Goal: Information Seeking & Learning: Learn about a topic

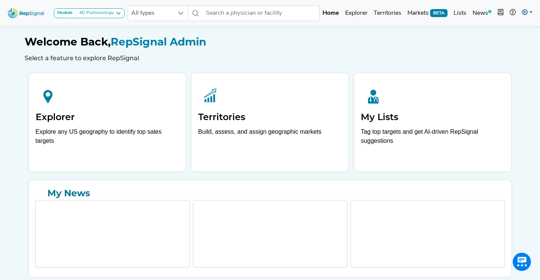
click at [532, 15] on link at bounding box center [527, 13] width 17 height 15
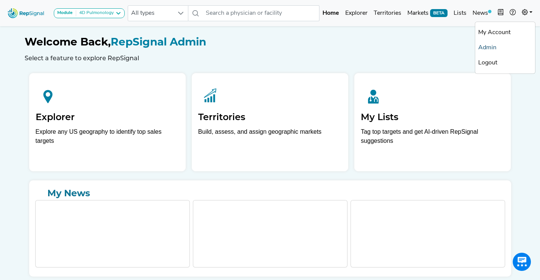
click at [495, 49] on link "Admin" at bounding box center [505, 47] width 60 height 15
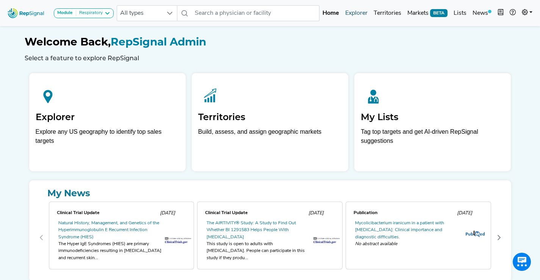
click at [354, 12] on link "Explorer" at bounding box center [356, 13] width 28 height 15
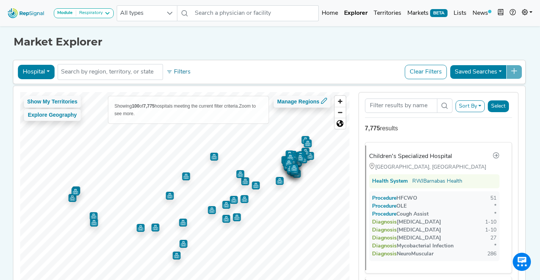
click at [481, 104] on button "Sort By" at bounding box center [471, 106] width 30 height 12
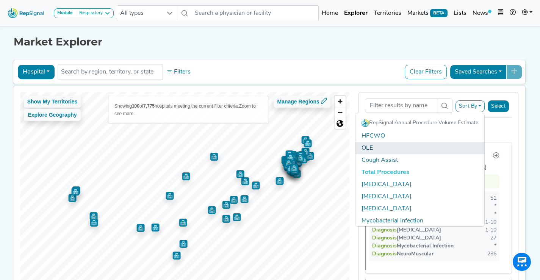
click at [439, 149] on link "OLE" at bounding box center [420, 148] width 129 height 12
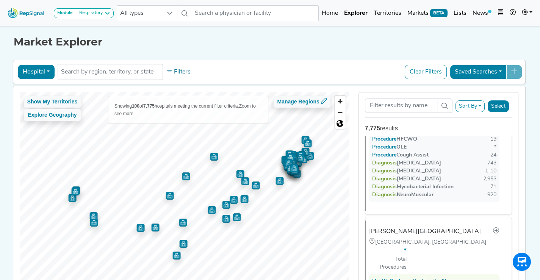
scroll to position [334, 0]
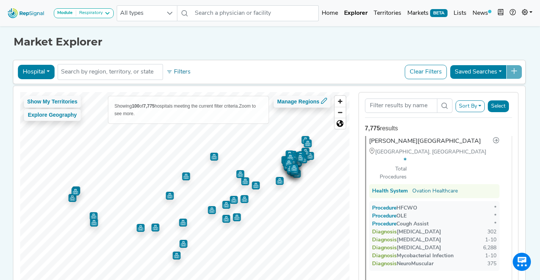
click at [481, 103] on button "Sort By" at bounding box center [471, 106] width 30 height 12
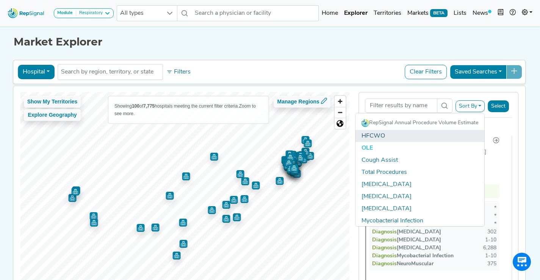
click at [429, 135] on link "HFCWO" at bounding box center [420, 136] width 129 height 12
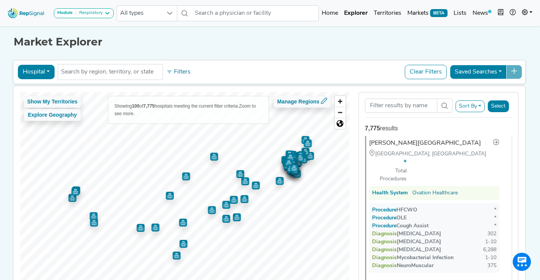
scroll to position [332, 0]
click at [43, 72] on button "Hospital" at bounding box center [36, 72] width 37 height 14
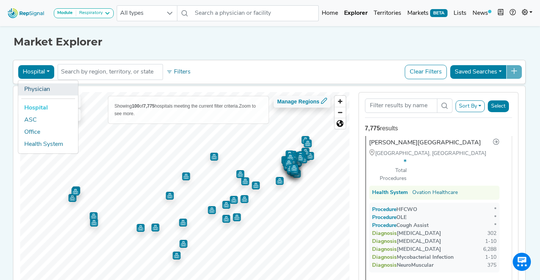
click at [43, 88] on link "Physician" at bounding box center [48, 89] width 60 height 12
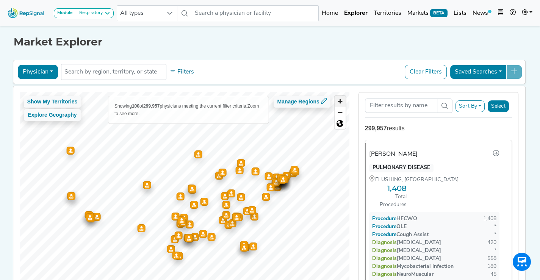
scroll to position [0, 0]
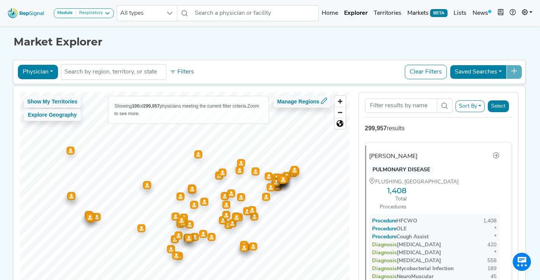
click at [472, 108] on button "Sort By" at bounding box center [471, 106] width 30 height 12
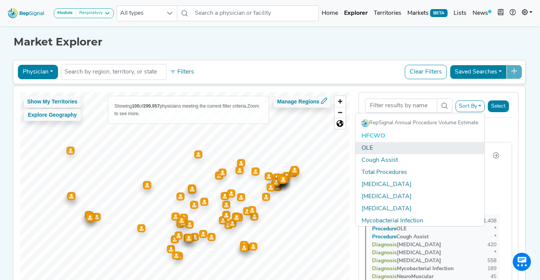
click at [439, 146] on link "OLE" at bounding box center [420, 148] width 129 height 12
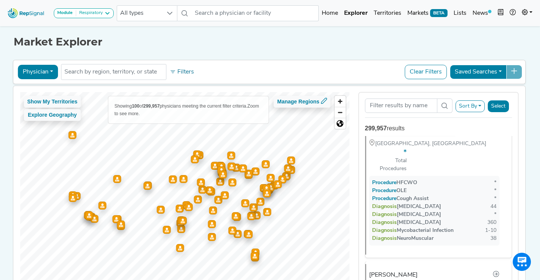
scroll to position [788, 0]
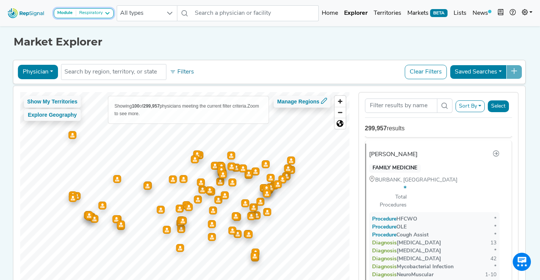
click at [97, 15] on div "Respiratory" at bounding box center [89, 13] width 27 height 6
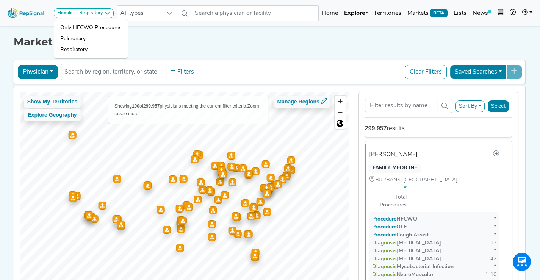
click at [161, 34] on div "Market Explorer" at bounding box center [270, 36] width 513 height 24
click at [47, 75] on button "Physician" at bounding box center [38, 72] width 40 height 14
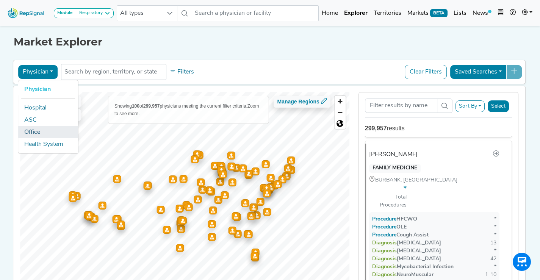
click at [50, 134] on link "Office" at bounding box center [48, 132] width 60 height 12
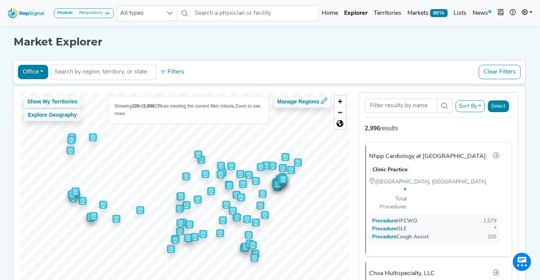
click at [468, 109] on button "Sort By" at bounding box center [471, 106] width 30 height 12
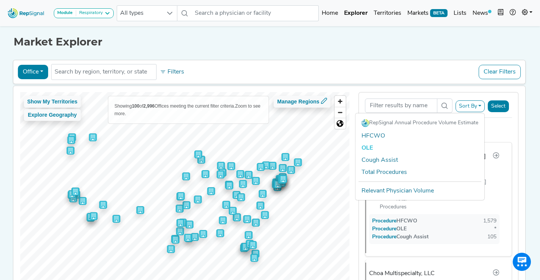
click at [454, 152] on link "OLE" at bounding box center [420, 148] width 129 height 12
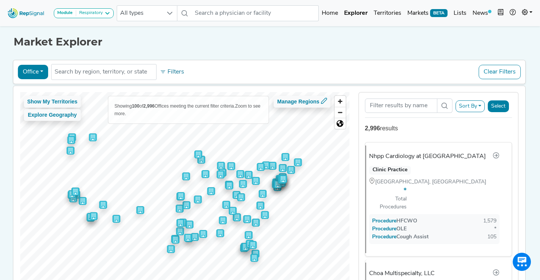
click at [472, 107] on button "Sort By" at bounding box center [471, 106] width 30 height 12
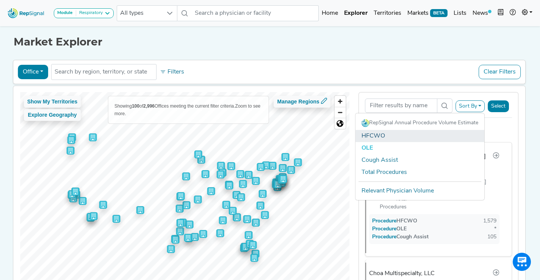
click at [438, 136] on link "HFCWO" at bounding box center [420, 136] width 129 height 12
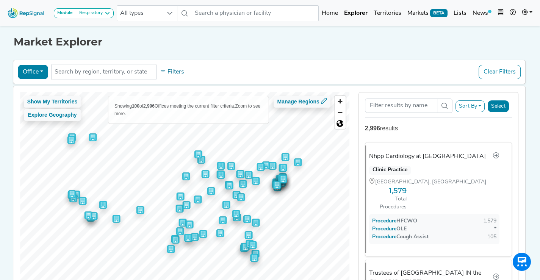
click at [471, 107] on button "Sort By" at bounding box center [471, 106] width 30 height 12
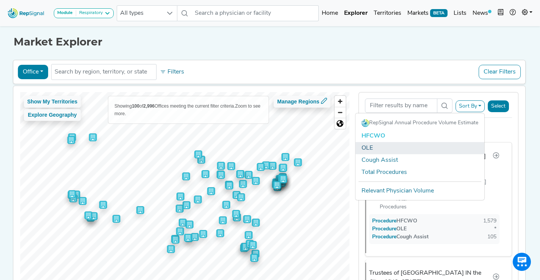
click at [427, 152] on link "OLE" at bounding box center [420, 148] width 129 height 12
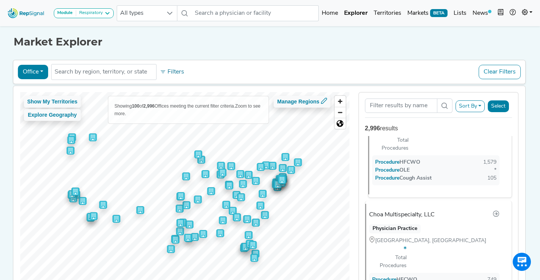
scroll to position [116, 0]
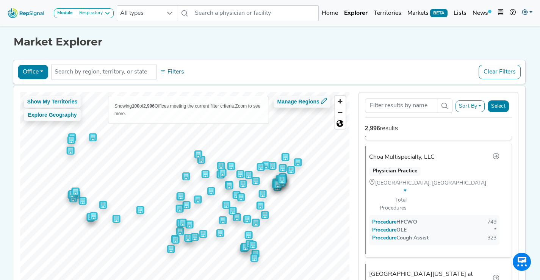
click at [529, 9] on link at bounding box center [527, 13] width 17 height 15
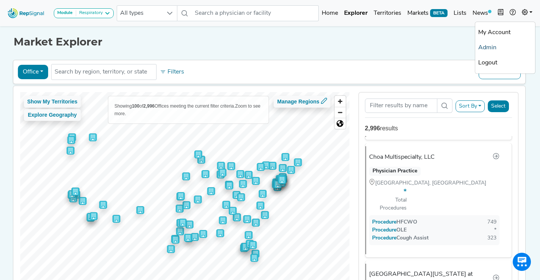
click at [486, 49] on link "Admin" at bounding box center [505, 47] width 60 height 15
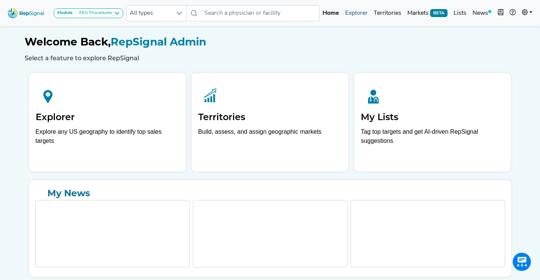
click at [356, 16] on link "Explorer" at bounding box center [356, 13] width 28 height 15
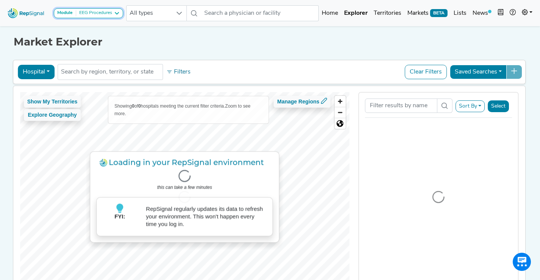
click at [105, 12] on div "EEG Procedures" at bounding box center [94, 13] width 36 height 6
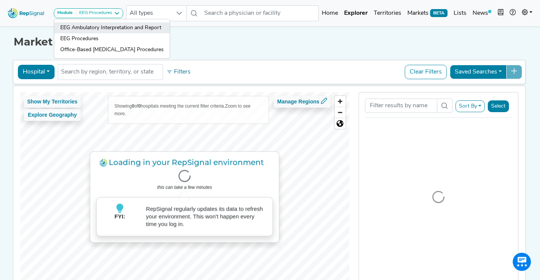
click at [157, 29] on link "EEG Ambulatory Interpretation and Report" at bounding box center [112, 27] width 116 height 11
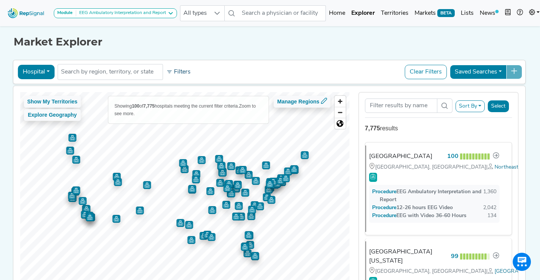
click at [175, 74] on button "Filters" at bounding box center [178, 72] width 28 height 13
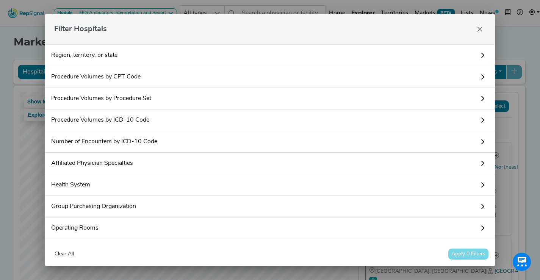
click at [147, 98] on link "Procedure Volumes by Procedure Set" at bounding box center [270, 99] width 450 height 22
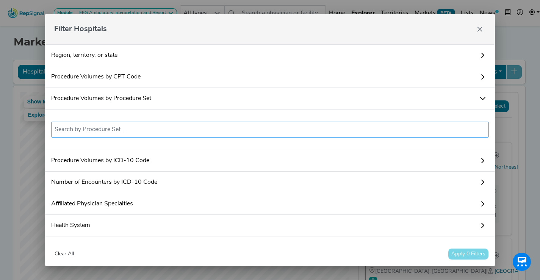
click at [147, 131] on input "text" at bounding box center [270, 129] width 431 height 9
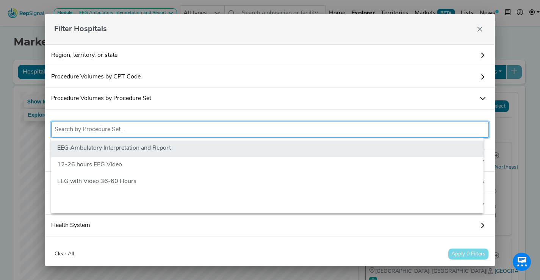
click at [143, 149] on li "EEG Ambulatory Interpretation and Report" at bounding box center [267, 149] width 432 height 17
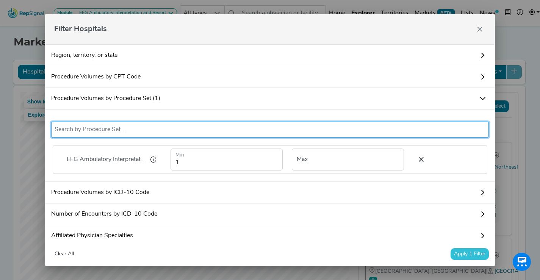
click at [464, 253] on button "Apply 1 Filter" at bounding box center [470, 254] width 38 height 12
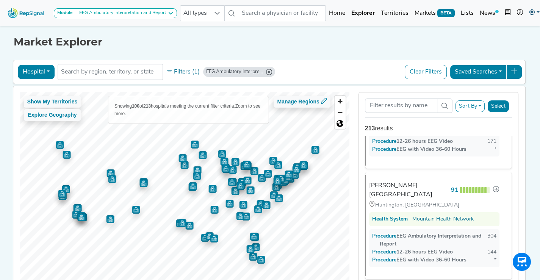
click at [535, 11] on icon at bounding box center [532, 12] width 6 height 6
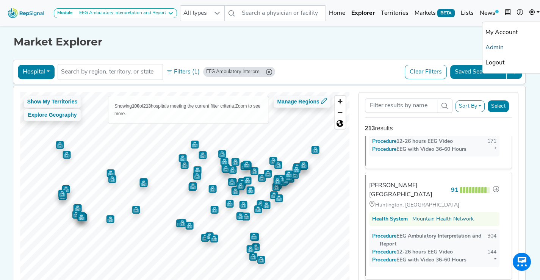
click at [501, 45] on link "Admin" at bounding box center [512, 47] width 60 height 15
